Goal: Transaction & Acquisition: Purchase product/service

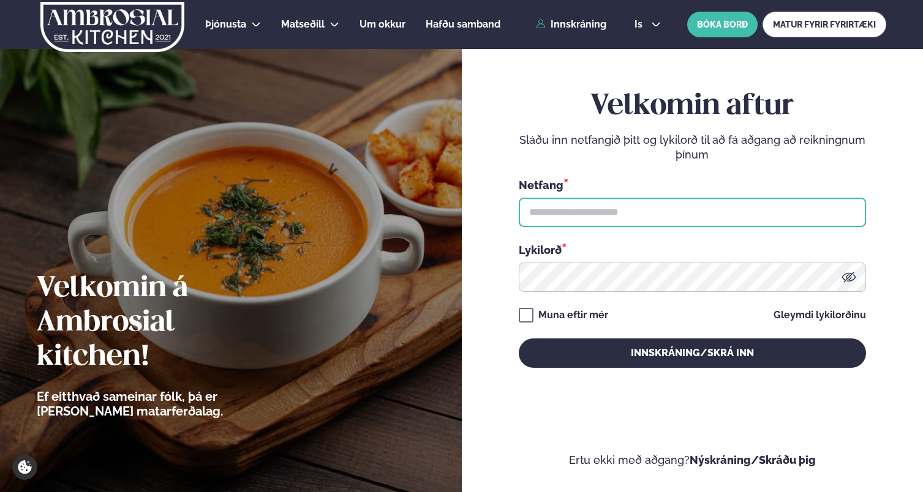
type input "**********"
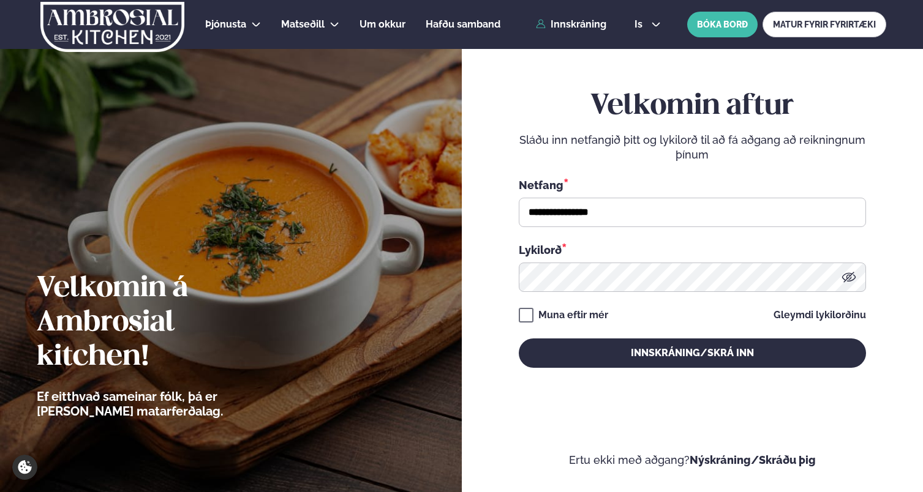
click at [633, 379] on div "**********" at bounding box center [692, 228] width 347 height 430
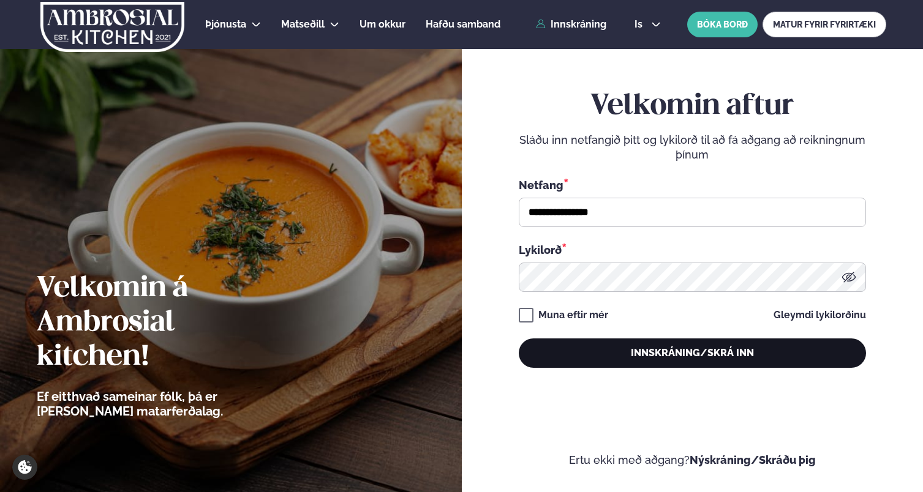
click at [638, 353] on button "Innskráning/Skrá inn" at bounding box center [692, 353] width 347 height 29
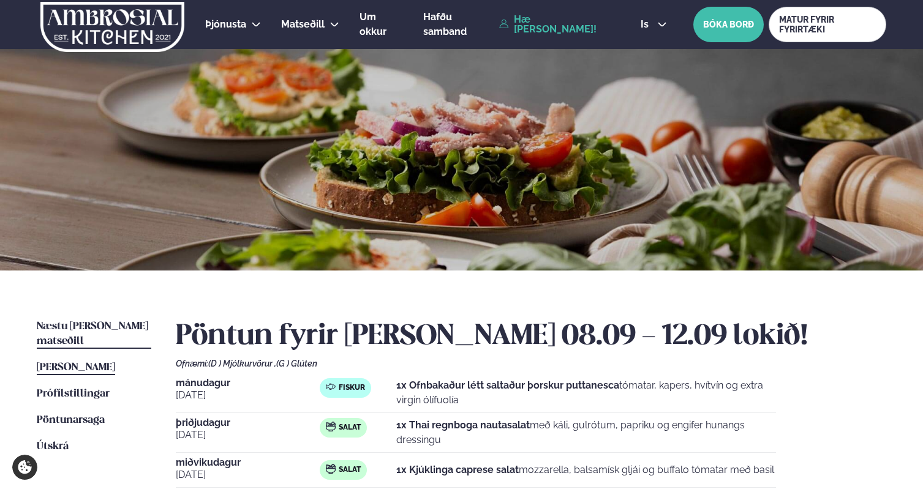
click at [110, 328] on span "Næstu [PERSON_NAME] matseðill" at bounding box center [92, 333] width 111 height 25
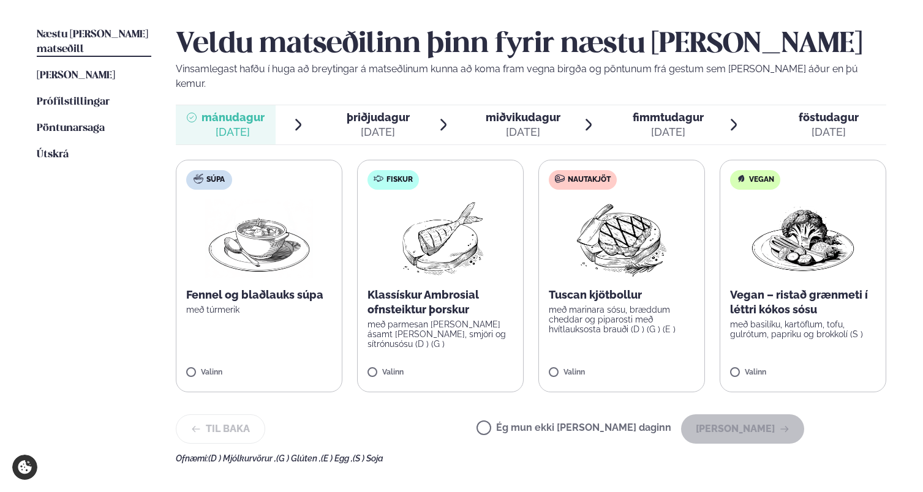
scroll to position [289, 0]
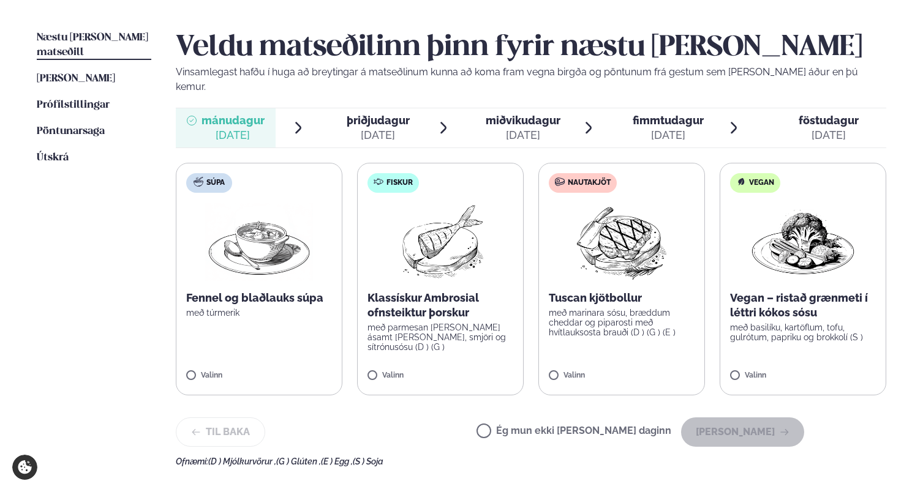
click at [440, 291] on p "Klassískur Ambrosial ofnsteiktur þorskur" at bounding box center [440, 305] width 146 height 29
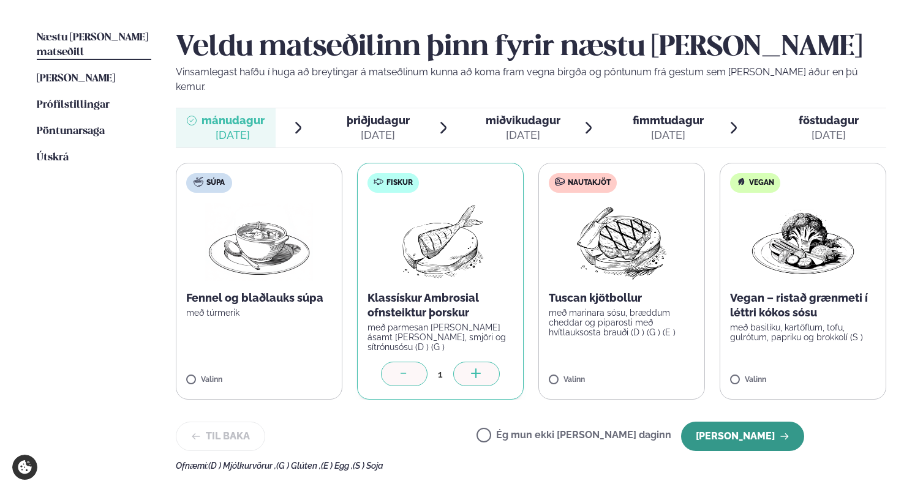
click at [738, 422] on button "[PERSON_NAME]" at bounding box center [742, 436] width 123 height 29
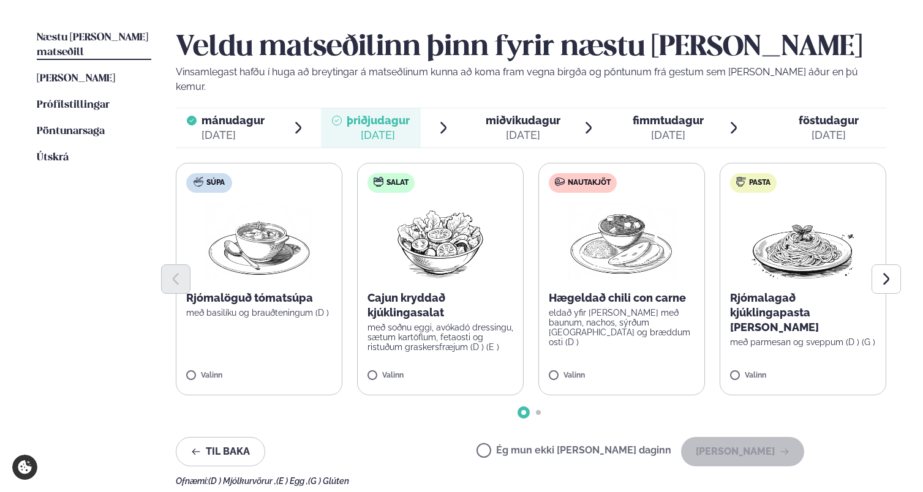
click at [765, 291] on p "Rjómalagað kjúklingapasta [PERSON_NAME]" at bounding box center [803, 313] width 146 height 44
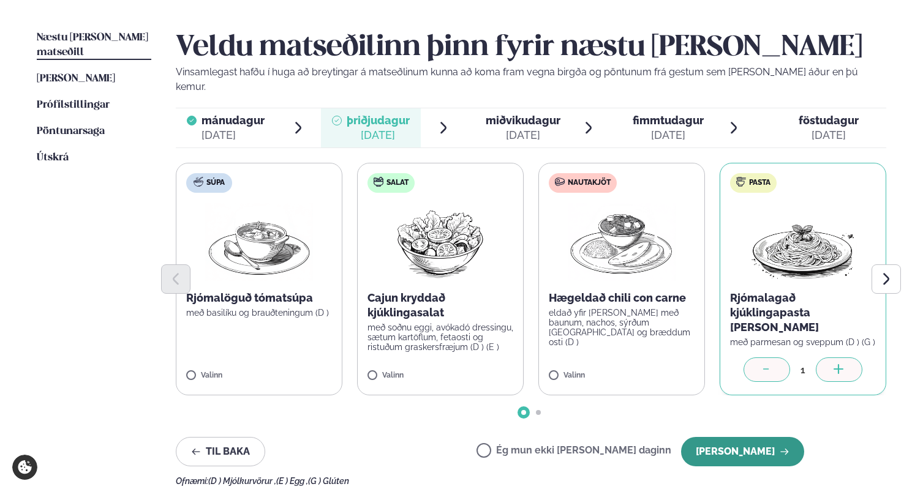
click at [764, 437] on button "[PERSON_NAME]" at bounding box center [742, 451] width 123 height 29
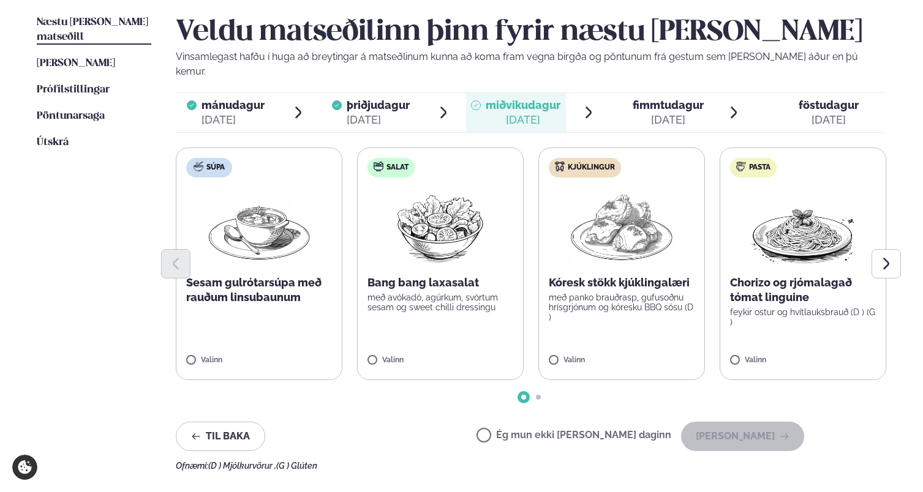
scroll to position [305, 0]
click at [619, 275] on p "Kóresk stökk kjúklingalæri" at bounding box center [622, 282] width 146 height 15
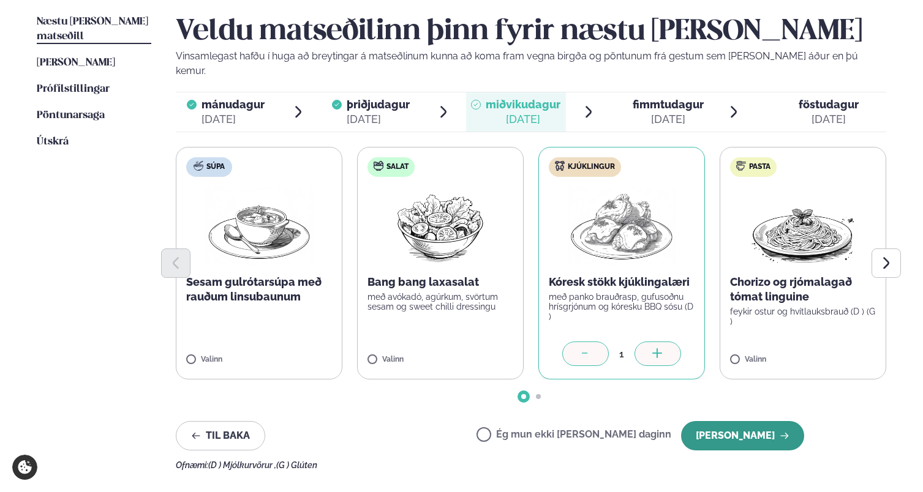
click at [742, 424] on button "[PERSON_NAME]" at bounding box center [742, 435] width 123 height 29
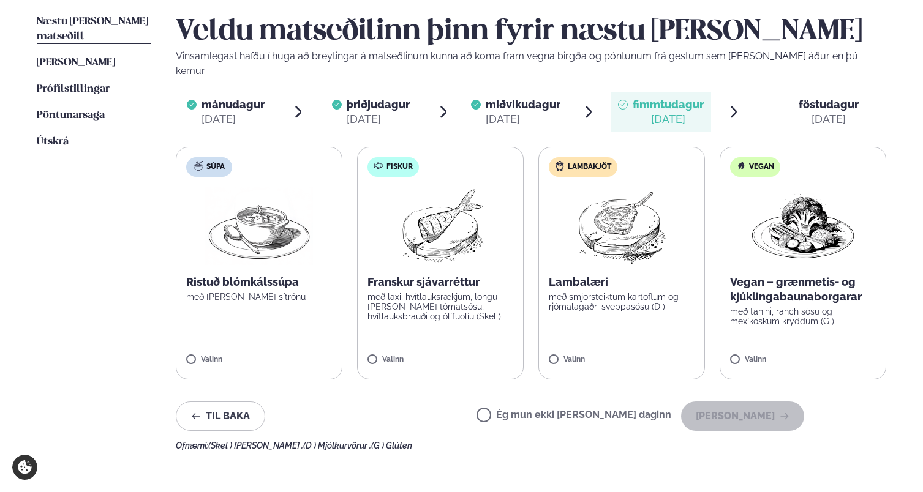
click at [493, 276] on div "Franskur sjávarréttur með laxi, hvítlauksrækjum, löngu [PERSON_NAME] tómatsósu,…" at bounding box center [440, 298] width 146 height 47
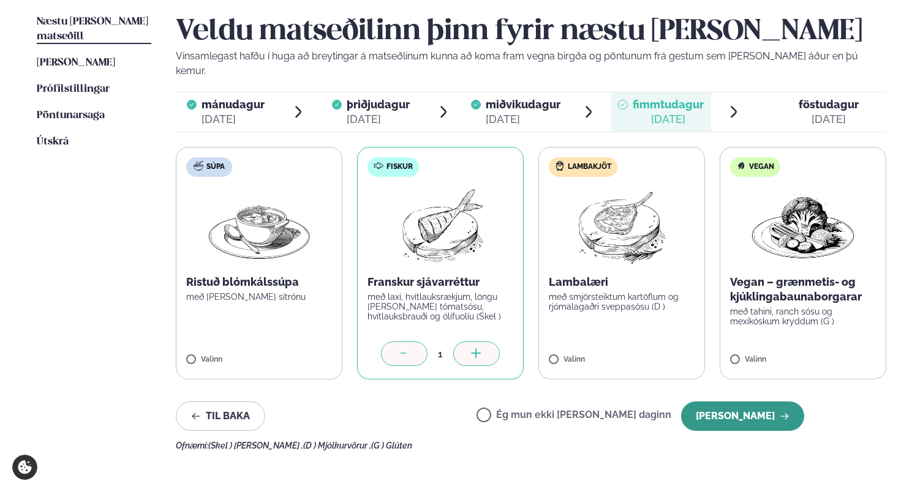
click at [745, 402] on button "[PERSON_NAME]" at bounding box center [742, 416] width 123 height 29
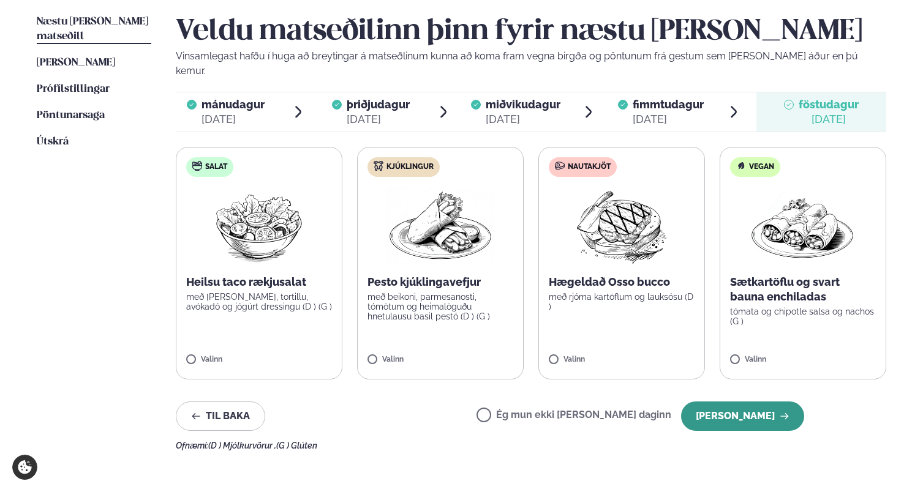
click at [742, 410] on button "[PERSON_NAME]" at bounding box center [742, 416] width 123 height 29
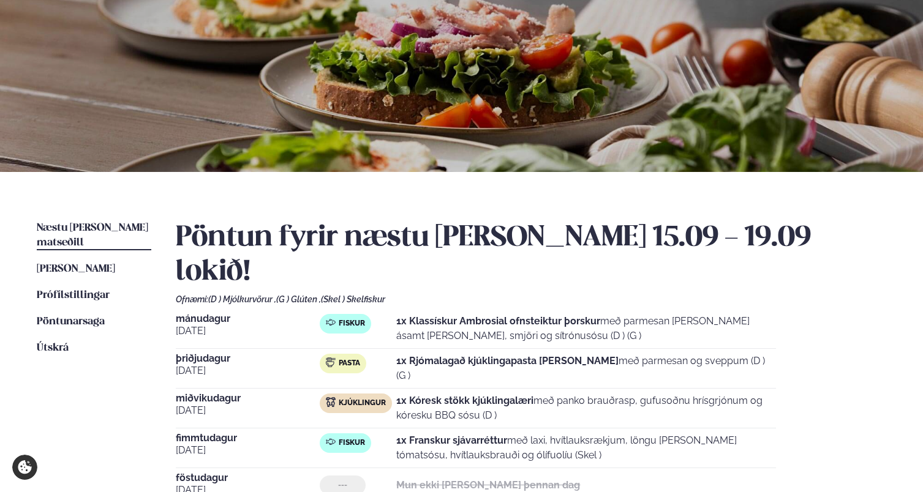
scroll to position [0, 0]
